Goal: Contribute content: Contribute content

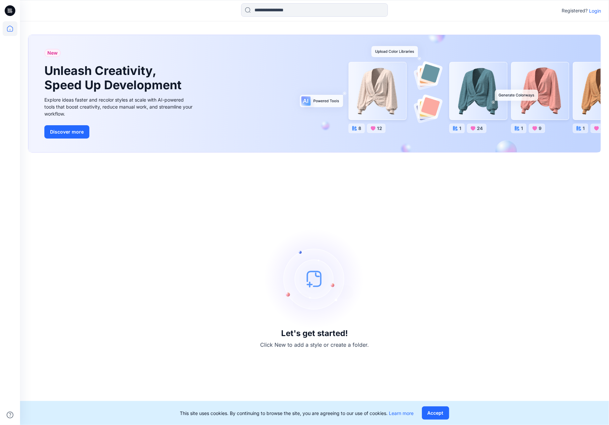
click at [12, 25] on icon at bounding box center [10, 28] width 15 height 15
click at [599, 9] on p "Login" at bounding box center [595, 10] width 12 height 7
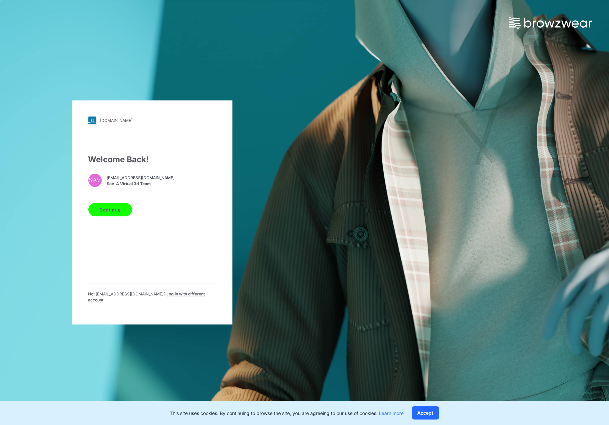
click at [106, 216] on button "Continue" at bounding box center [110, 209] width 44 height 13
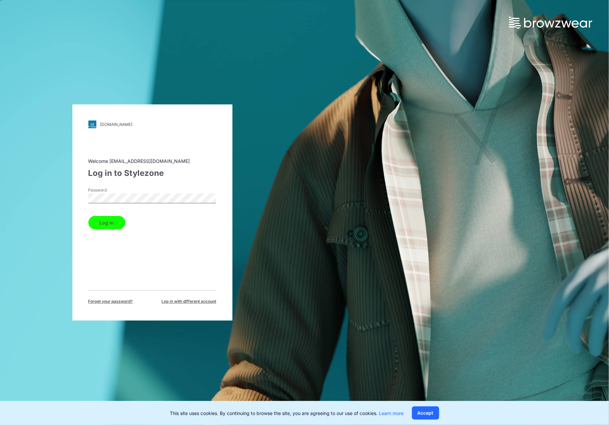
click at [109, 221] on button "Log in" at bounding box center [106, 222] width 37 height 13
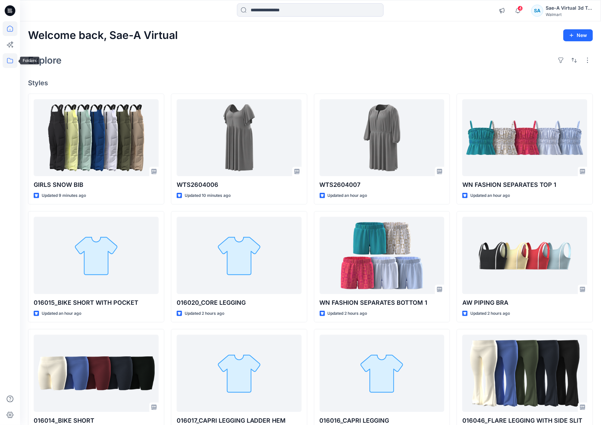
click at [5, 60] on icon at bounding box center [10, 60] width 15 height 15
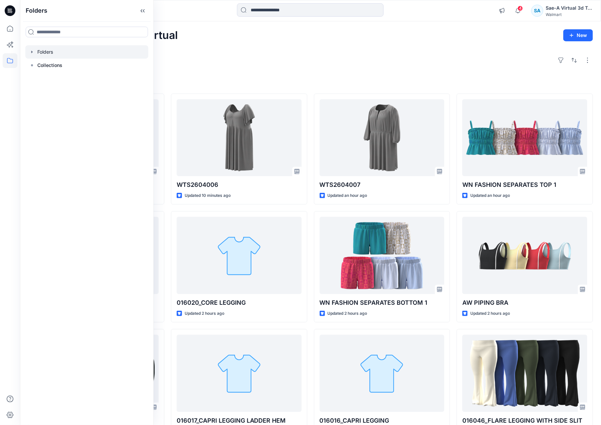
click at [33, 50] on icon "button" at bounding box center [31, 51] width 5 height 5
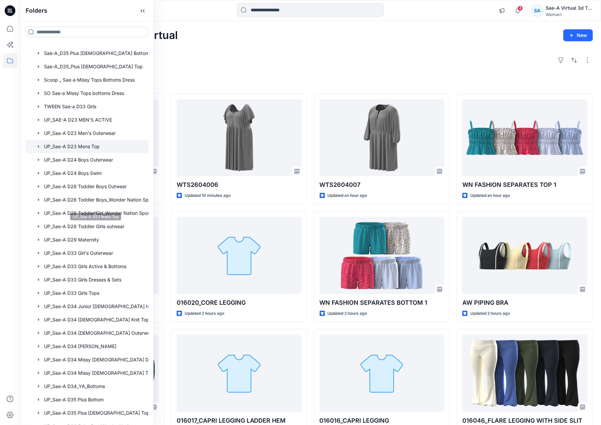
scroll to position [414, 0]
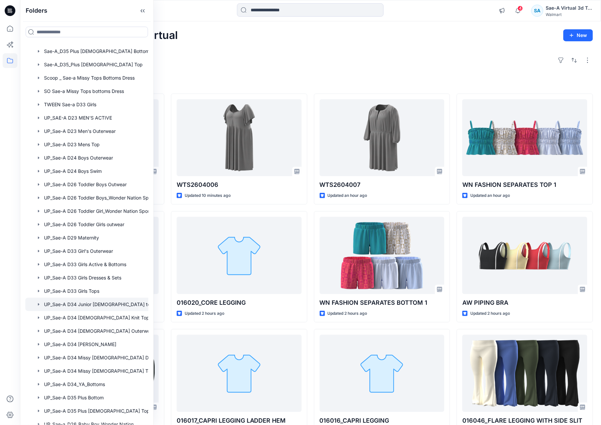
click at [89, 303] on div at bounding box center [95, 304] width 140 height 13
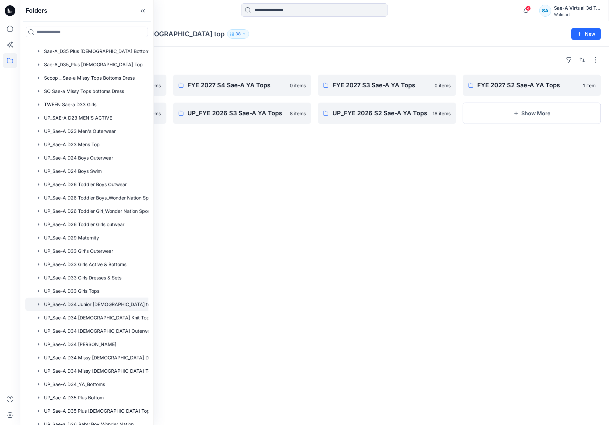
click at [252, 41] on div "Folders UP_Sae-A D34 Junior ladies top 38 New" at bounding box center [314, 33] width 589 height 25
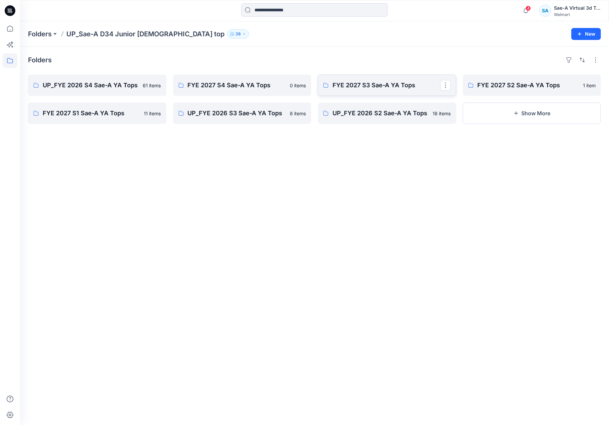
click at [362, 92] on link "FYE 2027 S3 Sae-A YA Tops" at bounding box center [387, 85] width 138 height 21
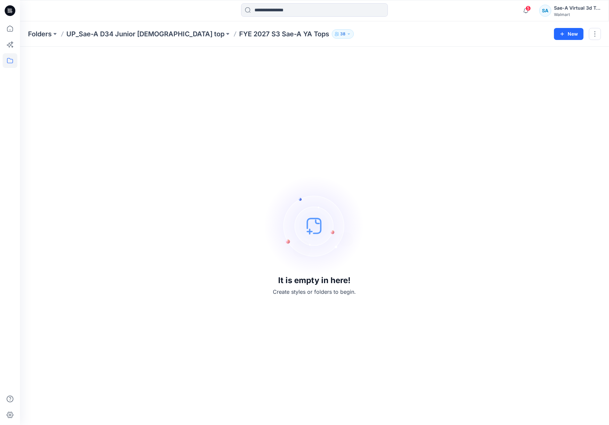
drag, startPoint x: 124, startPoint y: 279, endPoint x: 124, endPoint y: 270, distance: 9.3
click at [124, 279] on div "It is empty in here! Create styles or folders to begin." at bounding box center [314, 236] width 573 height 363
click at [11, 28] on icon at bounding box center [10, 28] width 15 height 15
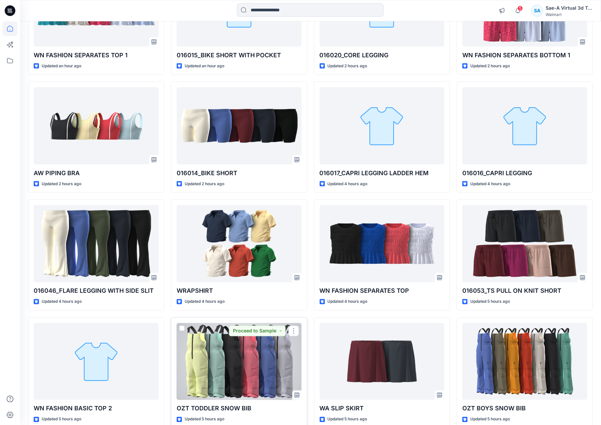
scroll to position [247, 0]
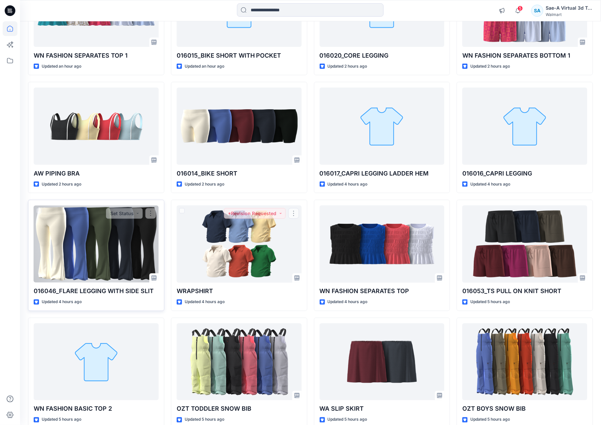
click at [99, 265] on div at bounding box center [96, 244] width 125 height 77
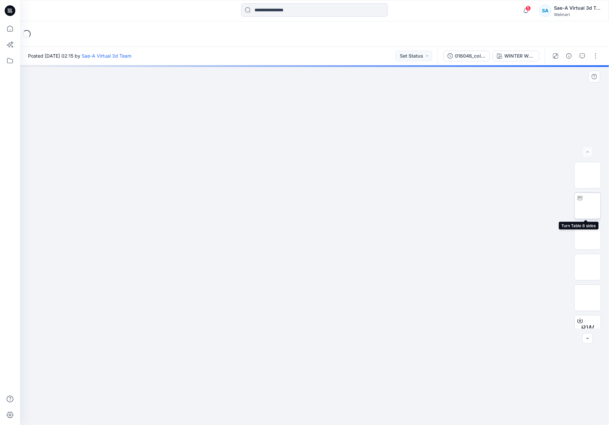
click at [587, 206] on img at bounding box center [587, 206] width 0 height 0
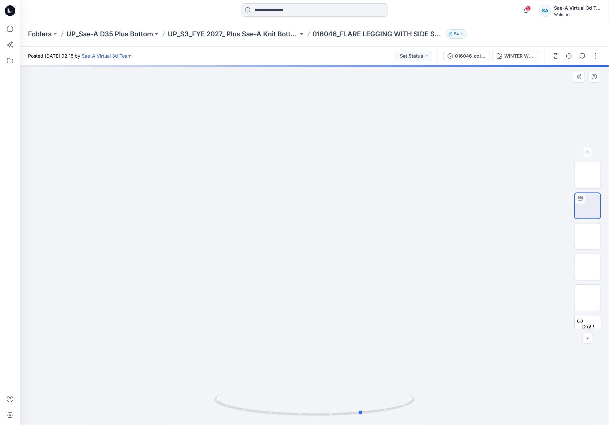
drag, startPoint x: 375, startPoint y: 412, endPoint x: 366, endPoint y: 268, distance: 144.6
click at [425, 418] on div at bounding box center [314, 245] width 589 height 360
click at [13, 28] on icon at bounding box center [10, 28] width 15 height 15
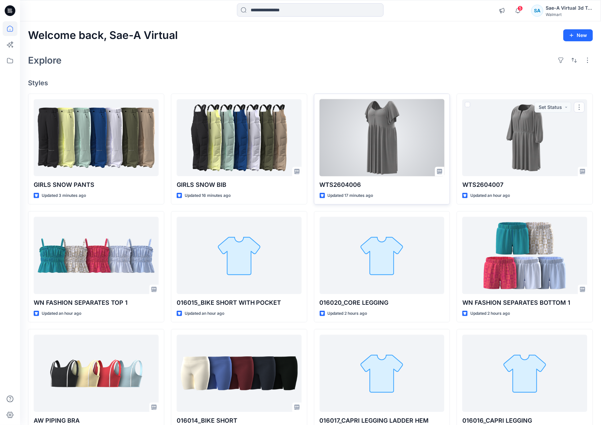
click at [380, 154] on div at bounding box center [382, 137] width 125 height 77
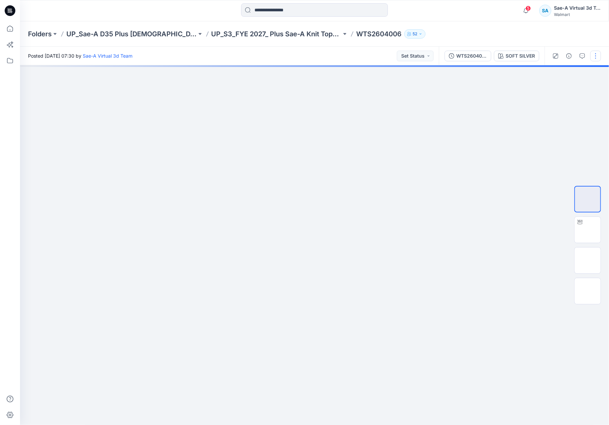
click at [596, 55] on button "button" at bounding box center [595, 56] width 11 height 11
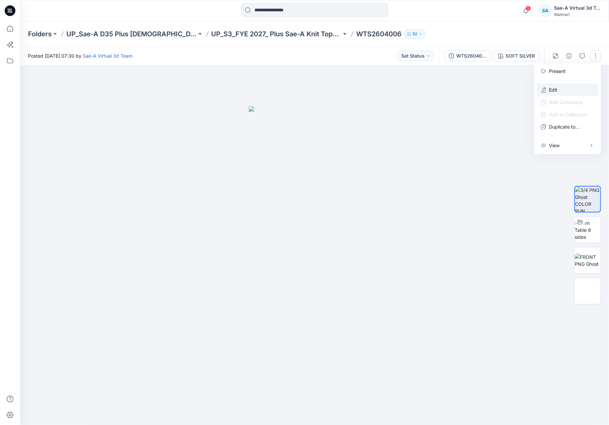
click at [565, 87] on button "Edit" at bounding box center [567, 90] width 61 height 12
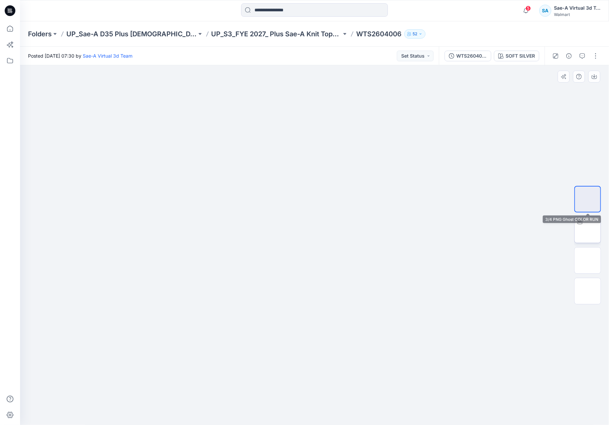
click at [587, 230] on img at bounding box center [587, 230] width 0 height 0
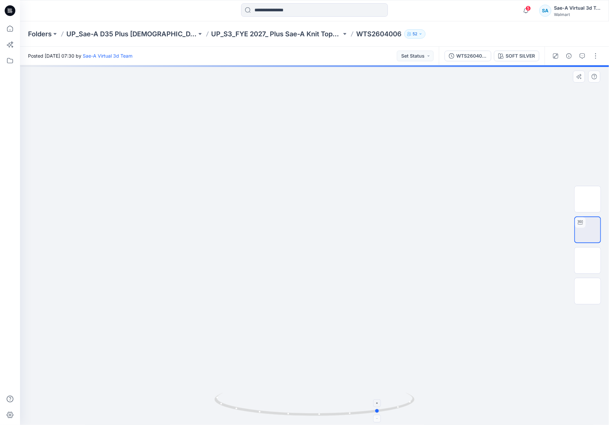
drag, startPoint x: 388, startPoint y: 408, endPoint x: 253, endPoint y: 405, distance: 135.0
click at [253, 405] on icon at bounding box center [315, 405] width 202 height 25
drag, startPoint x: 315, startPoint y: 415, endPoint x: 404, endPoint y: 407, distance: 89.3
click at [404, 407] on icon at bounding box center [315, 405] width 202 height 25
drag, startPoint x: 336, startPoint y: 415, endPoint x: 251, endPoint y: 408, distance: 86.0
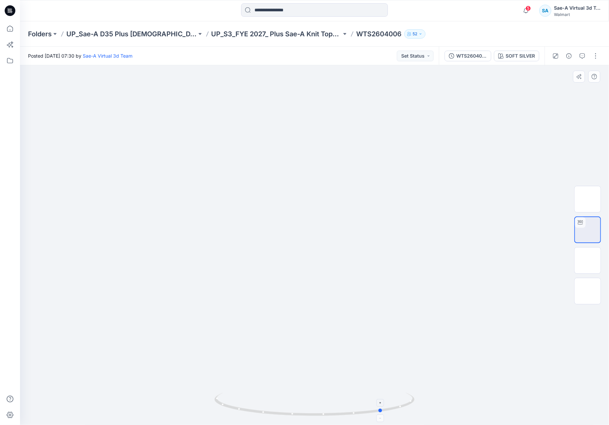
click at [251, 408] on icon at bounding box center [315, 405] width 202 height 25
drag, startPoint x: 321, startPoint y: 415, endPoint x: 313, endPoint y: 407, distance: 11.1
click at [313, 407] on icon at bounding box center [315, 405] width 202 height 25
click at [597, 53] on button "button" at bounding box center [595, 56] width 11 height 11
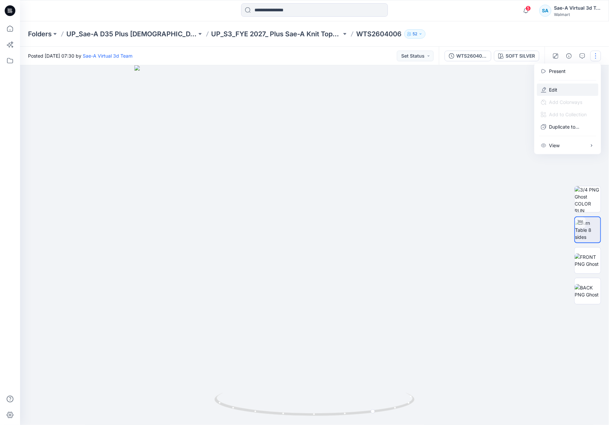
click at [569, 95] on button "Edit" at bounding box center [567, 90] width 61 height 12
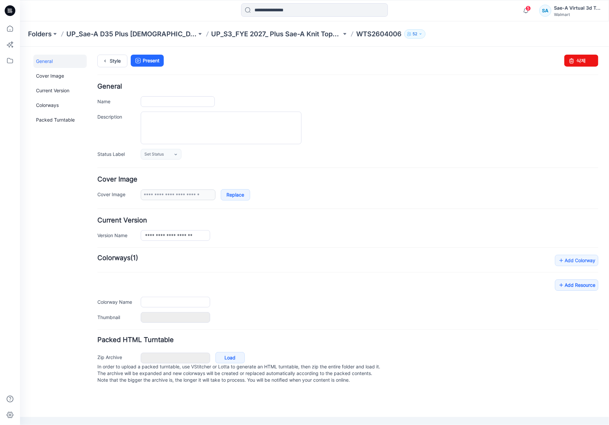
type input "**********"
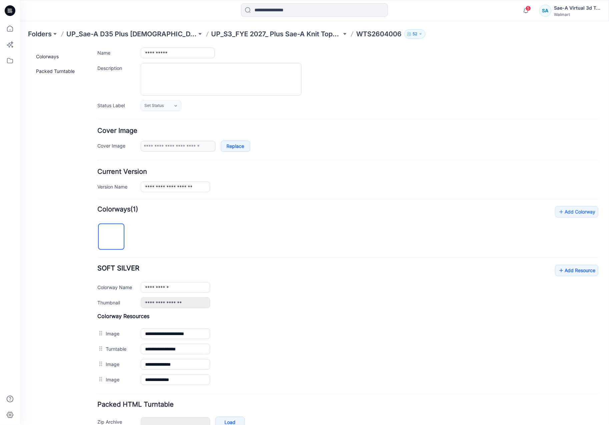
scroll to position [89, 0]
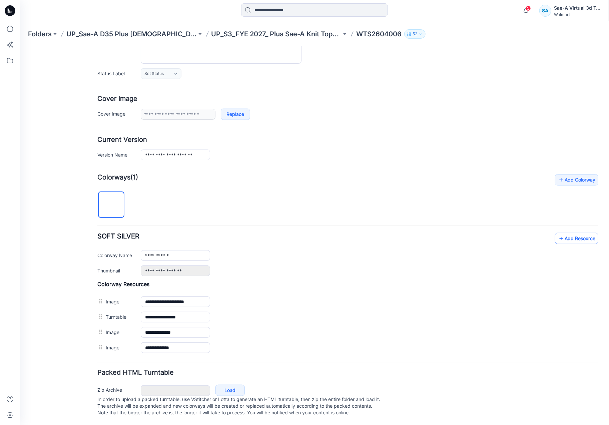
click at [554, 233] on link "Add Resource" at bounding box center [575, 238] width 43 height 11
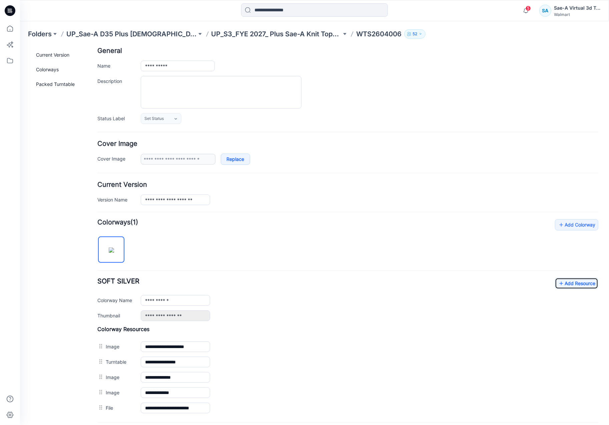
scroll to position [0, 0]
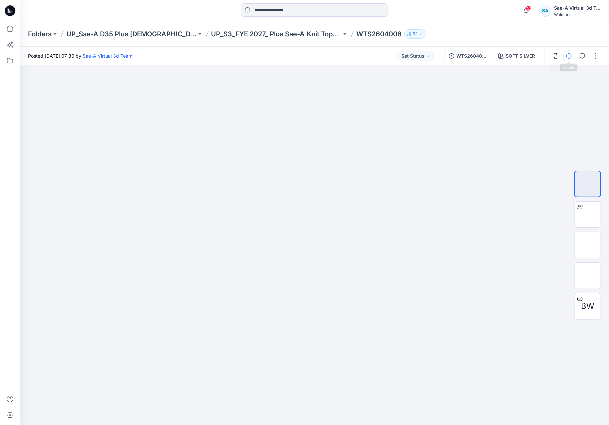
click at [568, 55] on icon "button" at bounding box center [568, 55] width 5 height 5
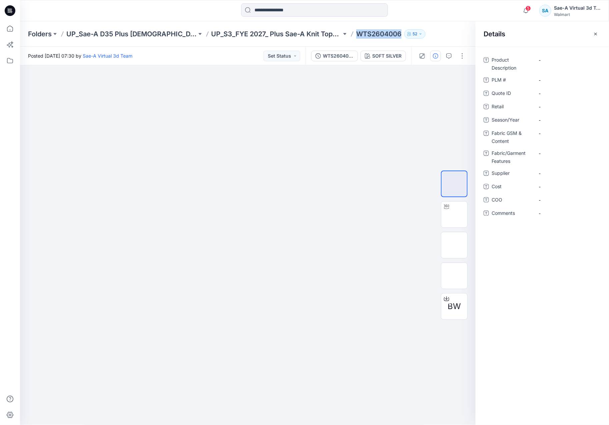
drag, startPoint x: 326, startPoint y: 34, endPoint x: 369, endPoint y: 33, distance: 43.3
click at [369, 33] on p "WTS2604006" at bounding box center [378, 33] width 45 height 9
copy p "WTS2604006"
drag, startPoint x: 545, startPoint y: 80, endPoint x: 556, endPoint y: 72, distance: 14.1
click at [545, 80] on \ "-" at bounding box center [567, 80] width 58 height 7
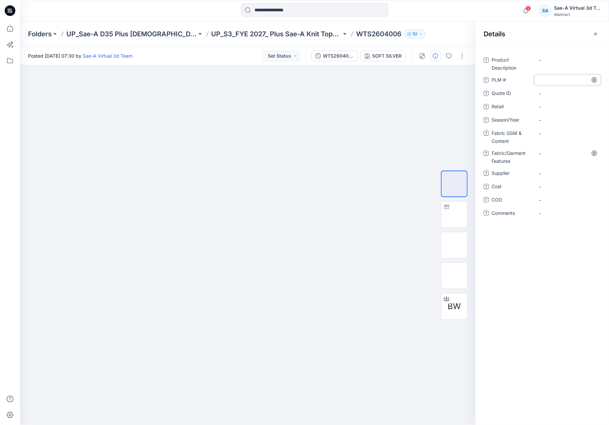
type textarea "**********"
click at [551, 170] on span "-" at bounding box center [567, 173] width 58 height 7
drag, startPoint x: 556, startPoint y: 172, endPoint x: 525, endPoint y: 172, distance: 30.7
click at [526, 172] on div "Supplier ****" at bounding box center [541, 173] width 117 height 11
type textarea "****"
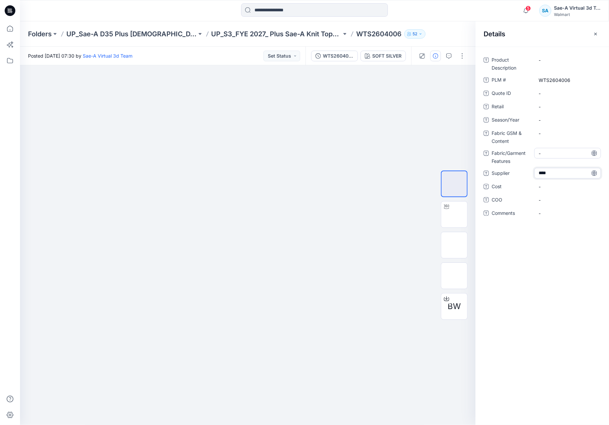
click at [545, 151] on Features "-" at bounding box center [567, 153] width 58 height 7
click at [549, 117] on span "-" at bounding box center [567, 120] width 58 height 7
type textarea "*****"
click at [546, 130] on Content "-" at bounding box center [567, 133] width 58 height 7
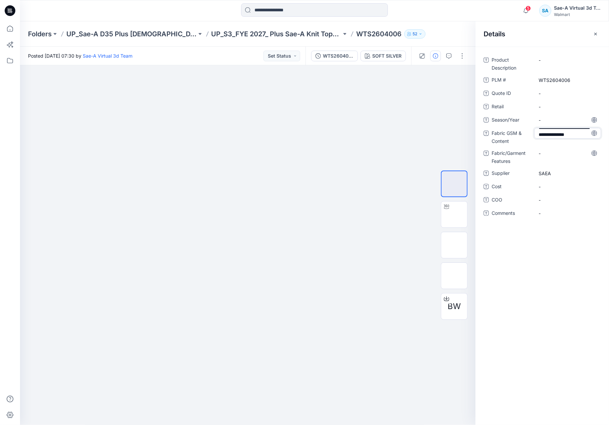
click at [537, 132] on textarea "**********" at bounding box center [567, 133] width 67 height 11
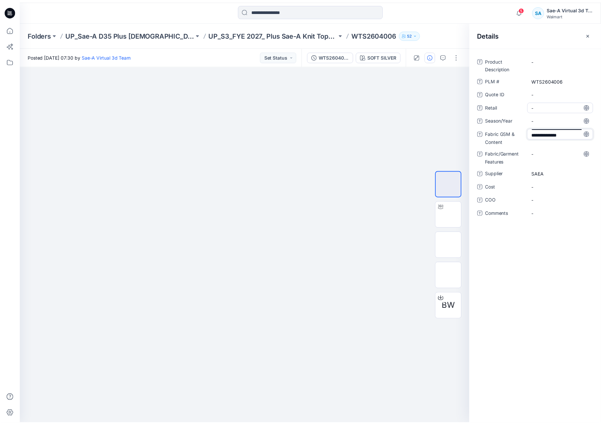
scroll to position [1, 0]
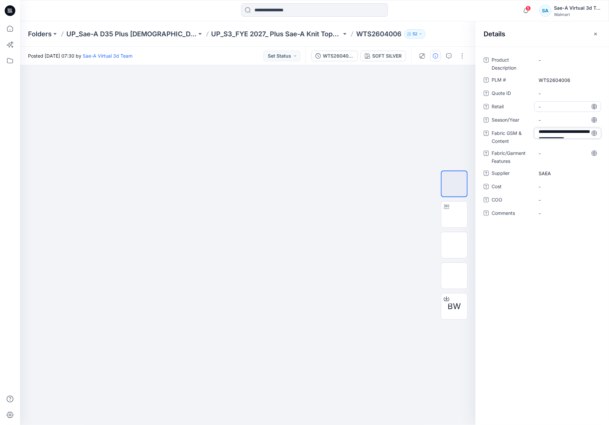
type textarea "**********"
click at [565, 90] on ID "-" at bounding box center [567, 93] width 58 height 7
click at [547, 58] on Description "-" at bounding box center [567, 60] width 58 height 7
click at [554, 121] on span "-" at bounding box center [567, 120] width 58 height 7
type textarea "*****"
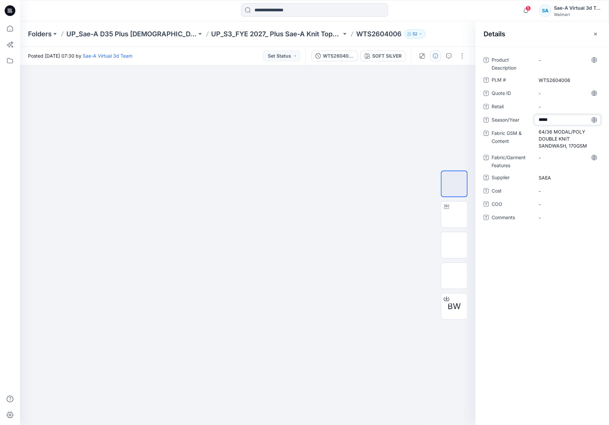
click at [567, 266] on div "Product Description - PLM # WTS2604006 Quote ID - Retail - Season/Year ***** Fa…" at bounding box center [541, 236] width 133 height 379
click at [9, 29] on icon at bounding box center [10, 28] width 15 height 15
